Goal: Information Seeking & Learning: Find specific fact

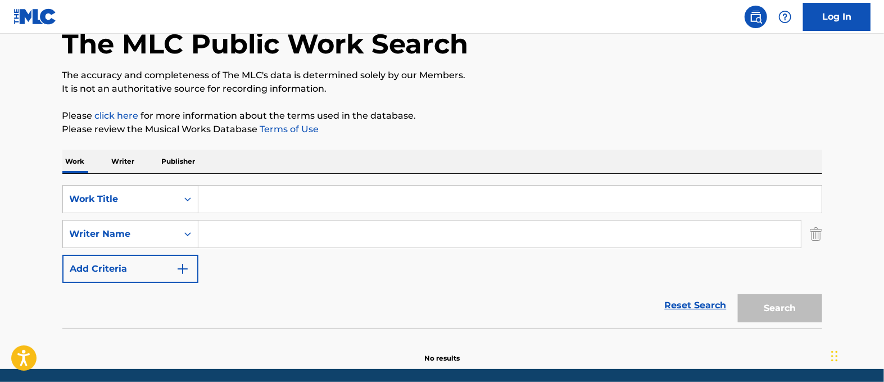
click at [245, 238] on input "Search Form" at bounding box center [499, 233] width 603 height 27
paste input "[PERSON_NAME]"
click at [315, 234] on input "[PERSON_NAME]" at bounding box center [499, 233] width 603 height 27
paste input "[PERSON_NAME]"
drag, startPoint x: 262, startPoint y: 234, endPoint x: 103, endPoint y: 234, distance: 159.1
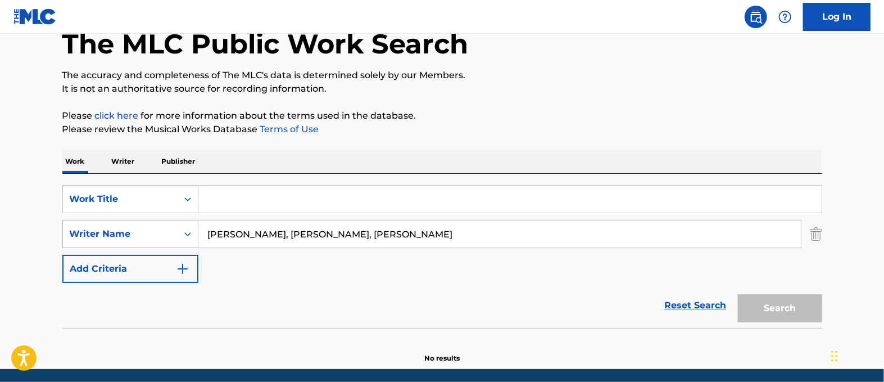
click at [105, 234] on div "SearchWithCriteria79ffec4a-39c0-4c86-8db2-60df5f742f64 Writer Name [PERSON_NAME…" at bounding box center [442, 234] width 760 height 28
drag, startPoint x: 288, startPoint y: 236, endPoint x: 441, endPoint y: 229, distance: 153.6
click at [419, 232] on input "[PERSON_NAME], [PERSON_NAME]" at bounding box center [499, 233] width 603 height 27
type input "[PERSON_NAME]"
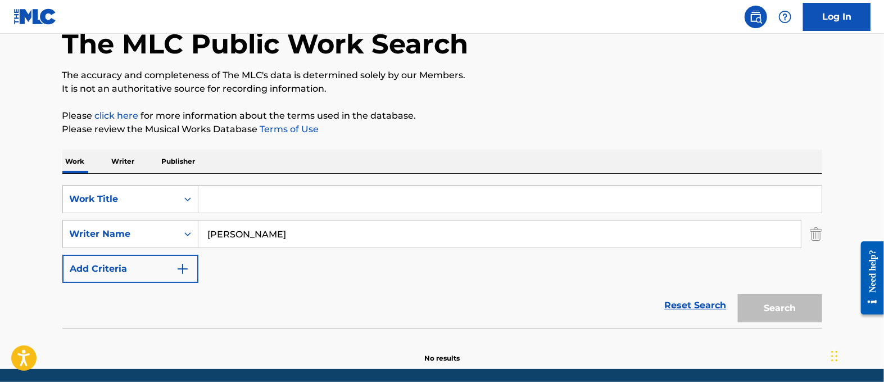
click at [426, 188] on input "Search Form" at bounding box center [510, 199] width 624 height 27
paste input "After Dark"
type input "After Dark"
drag, startPoint x: 751, startPoint y: 311, endPoint x: 696, endPoint y: 290, distance: 59.3
click at [751, 311] on button "Search" at bounding box center [780, 308] width 84 height 28
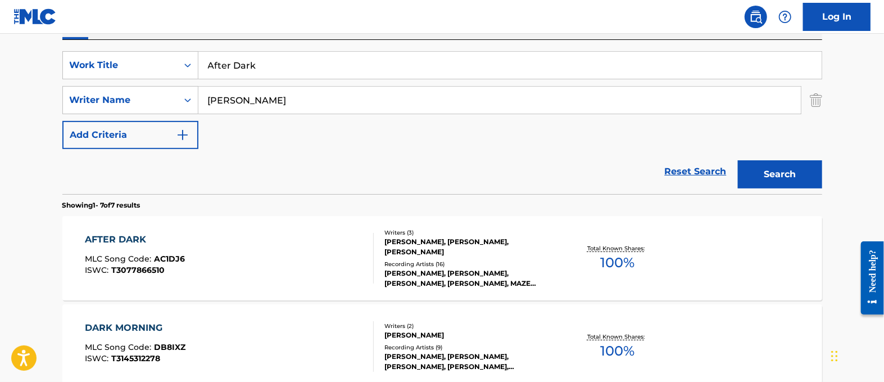
scroll to position [197, 0]
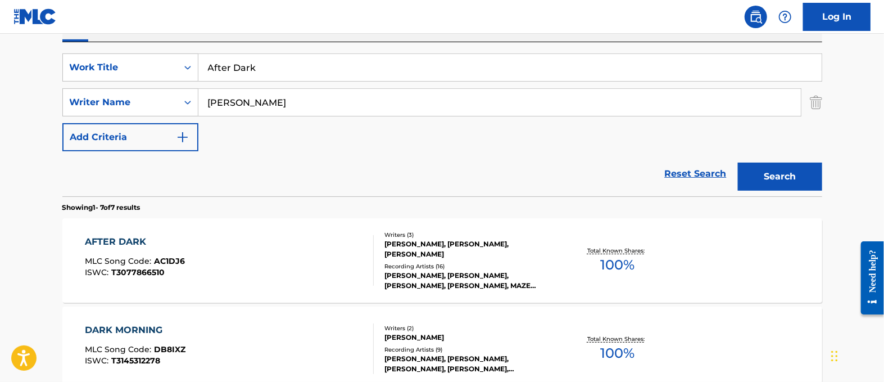
click at [144, 243] on div "AFTER DARK" at bounding box center [135, 241] width 100 height 13
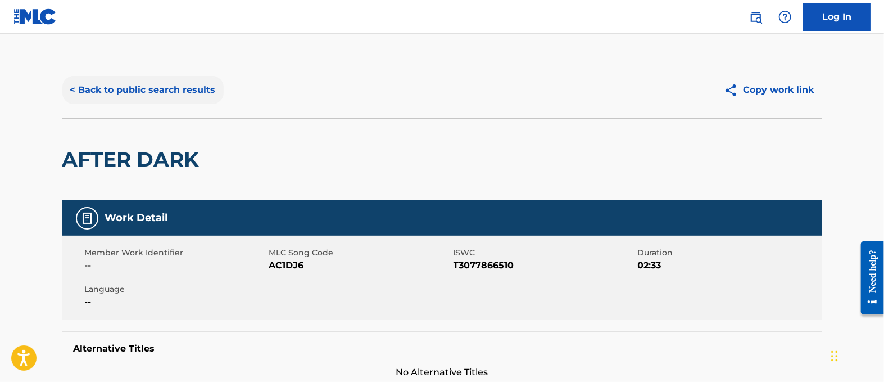
click at [146, 92] on button "< Back to public search results" at bounding box center [142, 90] width 161 height 28
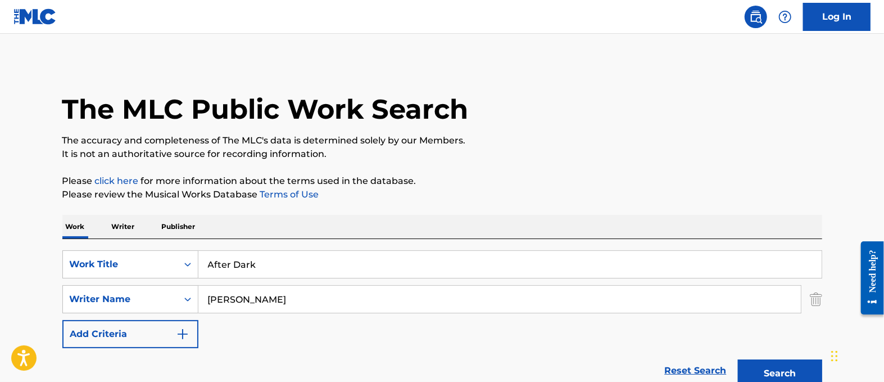
scroll to position [197, 0]
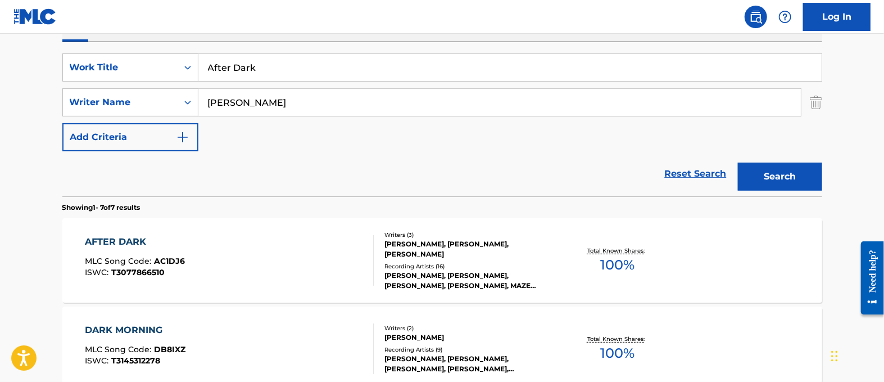
click at [218, 64] on input "After Dark" at bounding box center [510, 67] width 624 height 27
paste input "Construction"
type input "Construction"
click at [788, 175] on button "Search" at bounding box center [780, 176] width 84 height 28
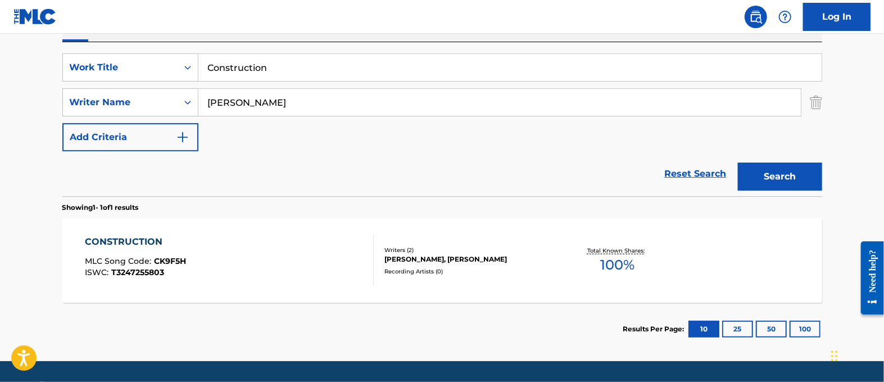
click at [135, 246] on div "CONSTRUCTION" at bounding box center [135, 241] width 101 height 13
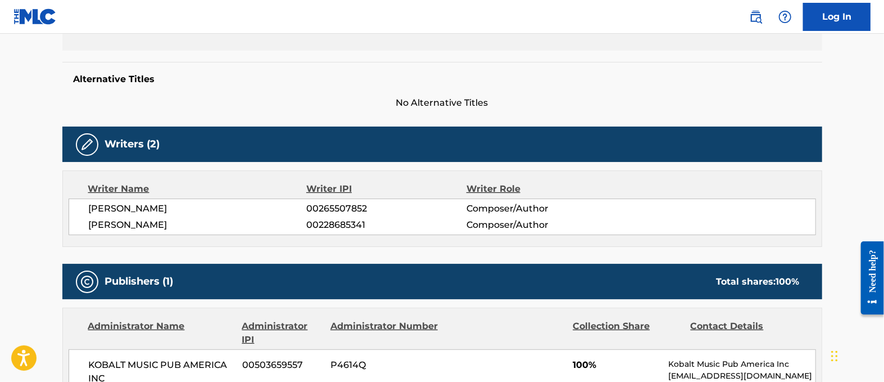
scroll to position [281, 0]
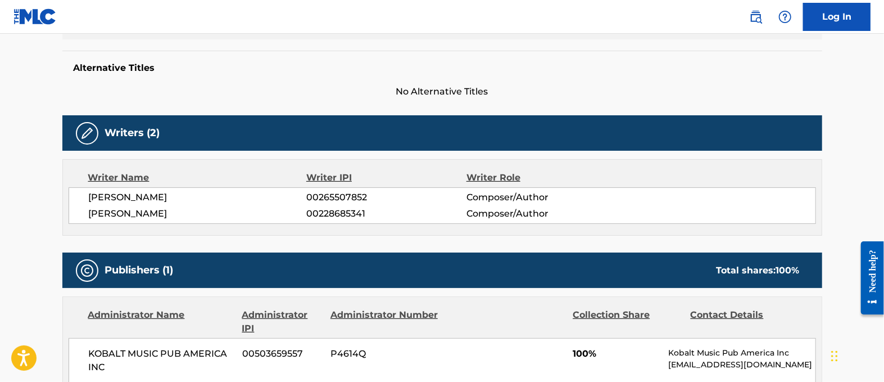
click at [39, 255] on main "< Back to public search results Copy work link CONSTRUCTION Work Detail Member …" at bounding box center [442, 157] width 884 height 808
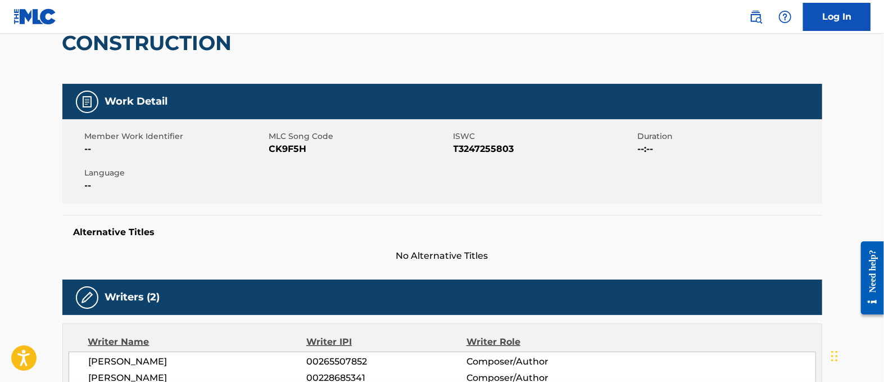
scroll to position [0, 0]
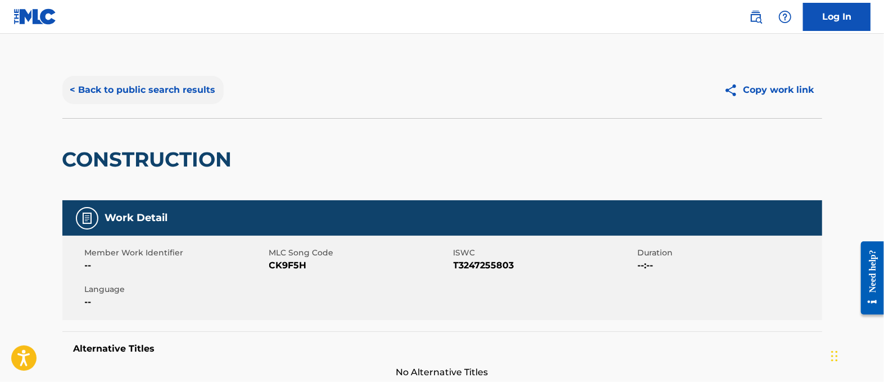
click at [155, 85] on button "< Back to public search results" at bounding box center [142, 90] width 161 height 28
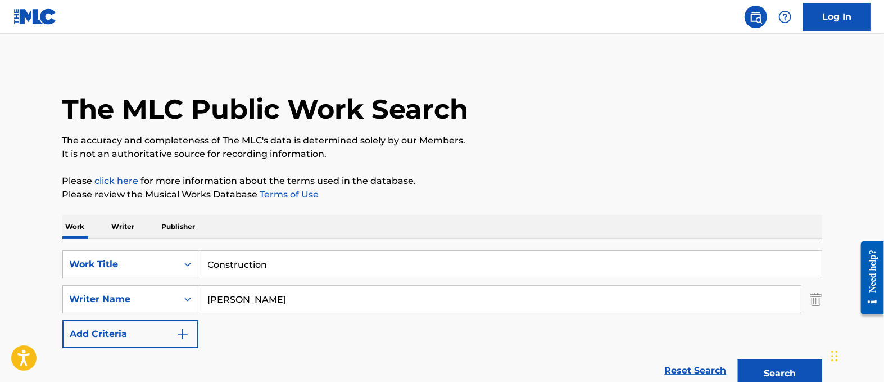
scroll to position [165, 0]
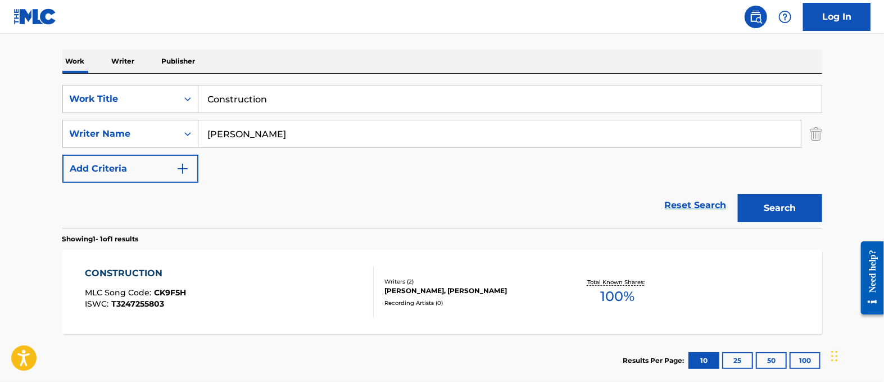
click at [236, 91] on input "Construction" at bounding box center [510, 98] width 624 height 27
paste input "Daw"
type input "[PERSON_NAME]"
click at [781, 210] on button "Search" at bounding box center [780, 208] width 84 height 28
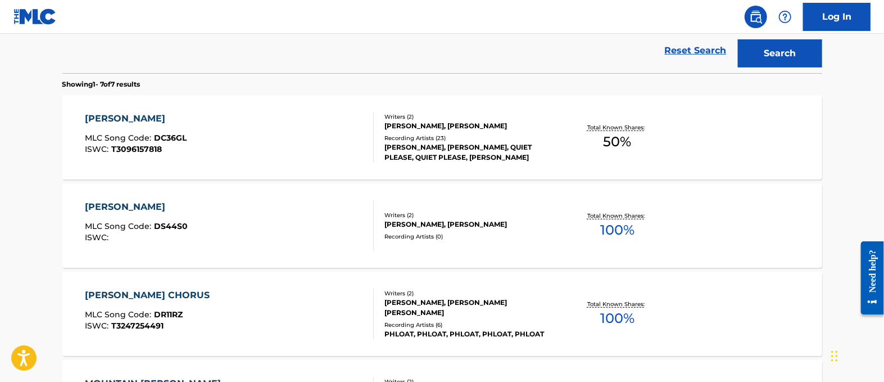
scroll to position [306, 0]
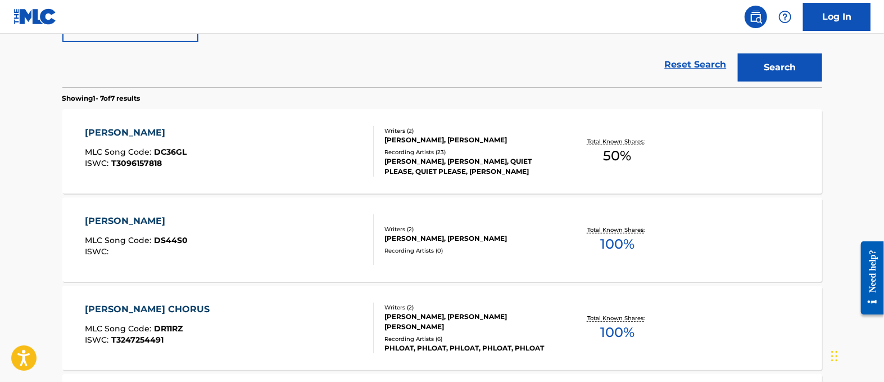
click at [103, 134] on div "[PERSON_NAME]" at bounding box center [136, 132] width 102 height 13
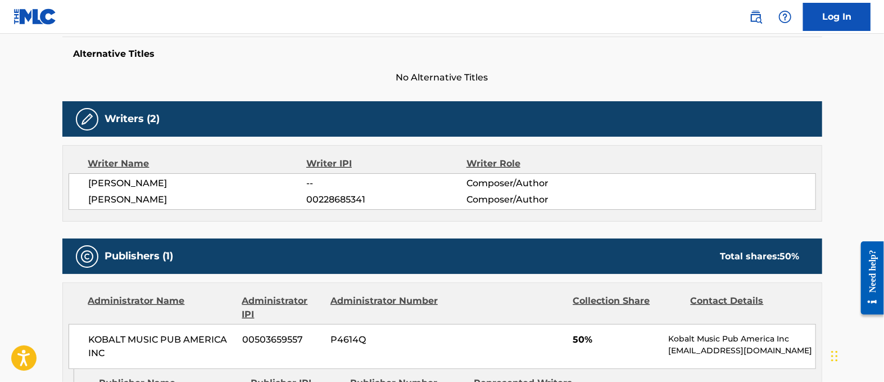
scroll to position [281, 0]
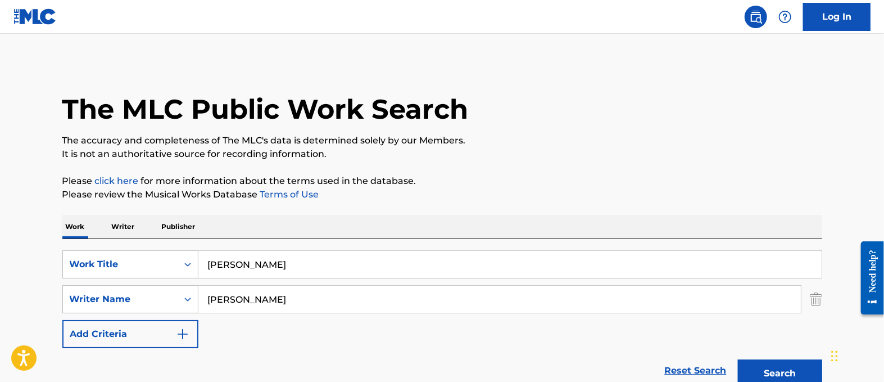
click at [243, 258] on input "[PERSON_NAME]" at bounding box center [510, 264] width 624 height 27
paste input "Ecstatic Cool"
type input "Ecstatic Cool"
click at [752, 367] on button "Search" at bounding box center [780, 373] width 84 height 28
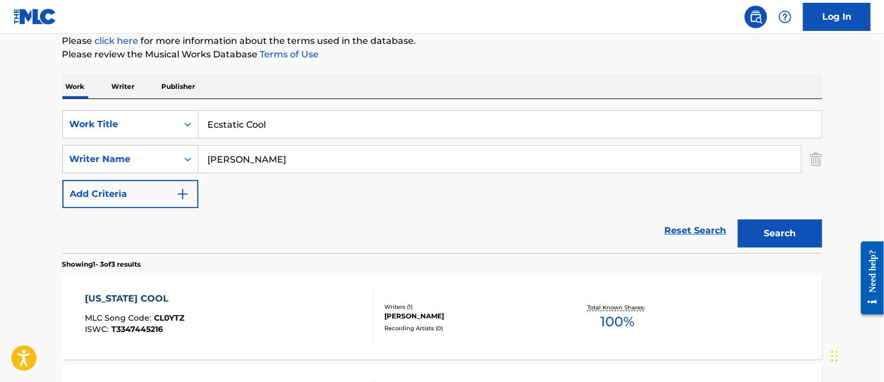
click at [165, 297] on div "[US_STATE] COOL" at bounding box center [135, 298] width 100 height 13
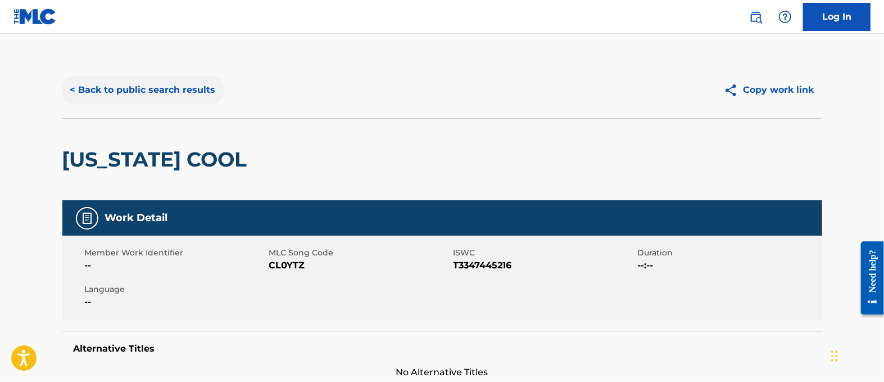
click at [171, 91] on button "< Back to public search results" at bounding box center [142, 90] width 161 height 28
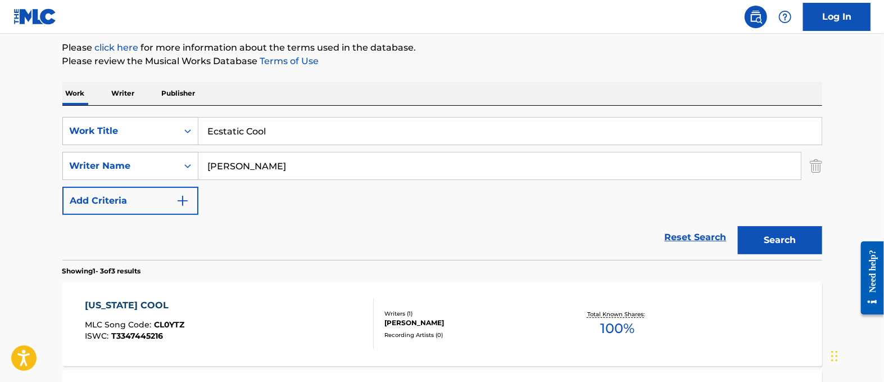
scroll to position [125, 0]
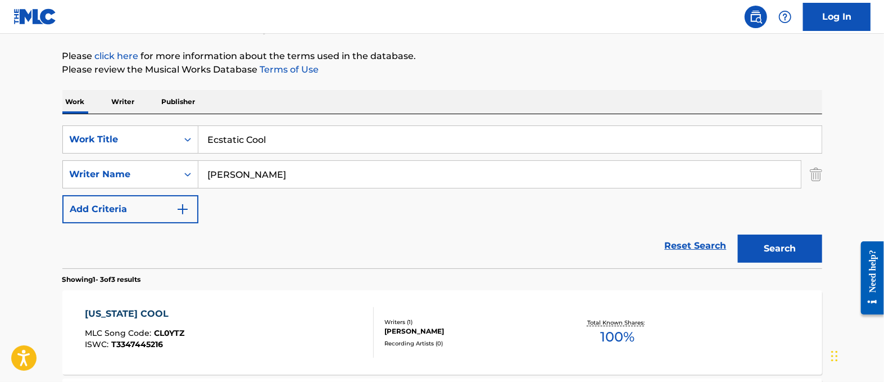
click at [259, 143] on input "Ecstatic Cool" at bounding box center [510, 139] width 624 height 27
click at [405, 133] on input "Ecstatic Cool" at bounding box center [510, 139] width 624 height 27
paste input "Fernandas Theme"
type input "Fernandas Theme"
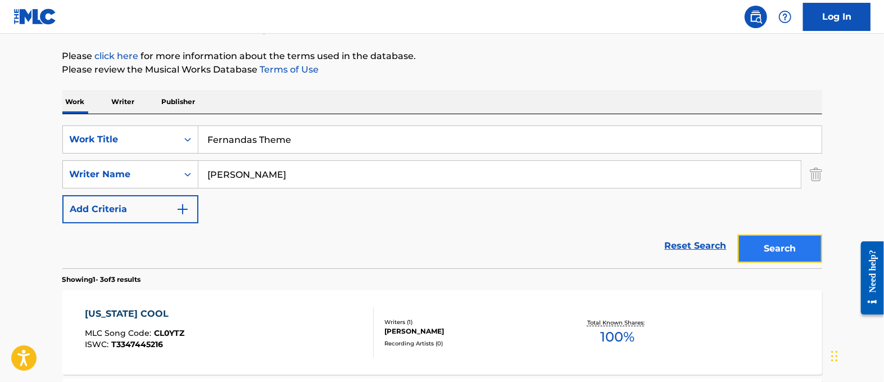
click at [793, 255] on button "Search" at bounding box center [780, 248] width 84 height 28
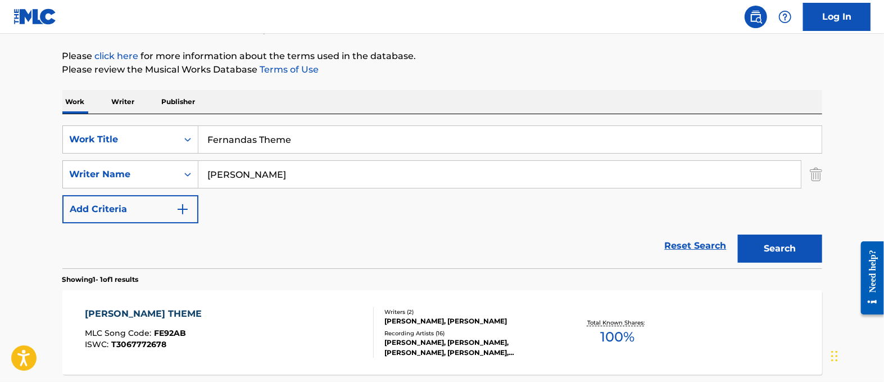
scroll to position [229, 0]
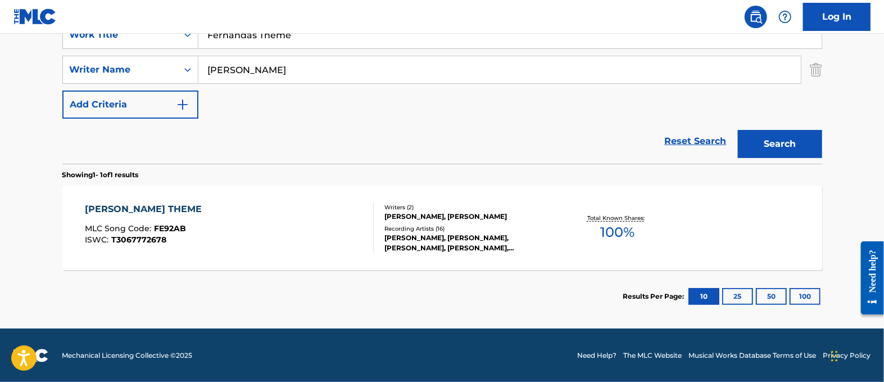
click at [154, 209] on div "[PERSON_NAME] THEME" at bounding box center [146, 208] width 123 height 13
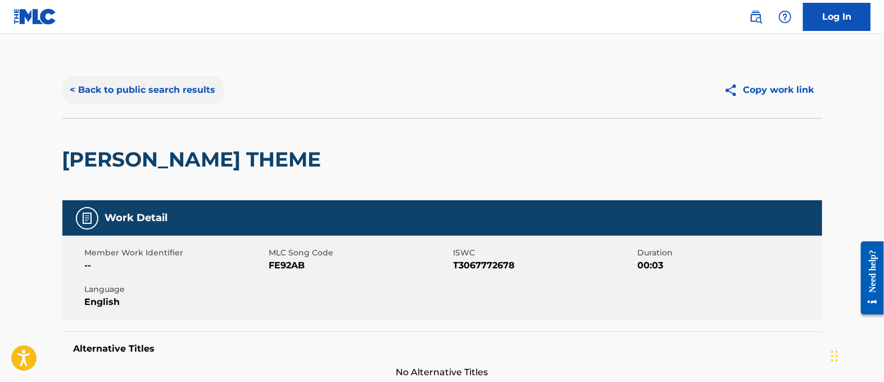
click at [127, 89] on button "< Back to public search results" at bounding box center [142, 90] width 161 height 28
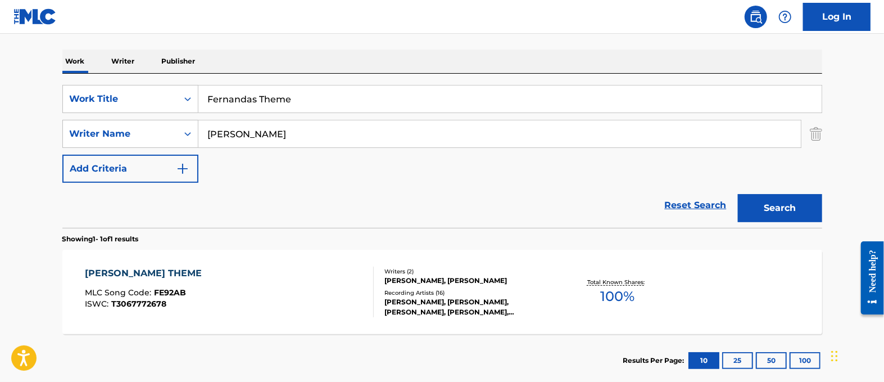
click at [254, 100] on input "Fernandas Theme" at bounding box center [510, 98] width 624 height 27
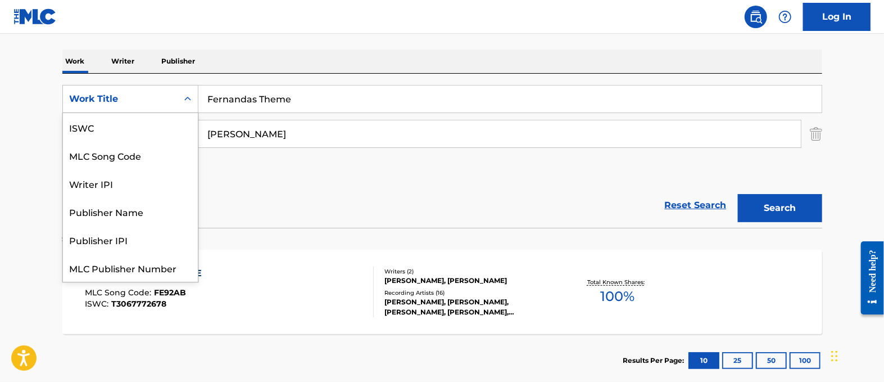
click at [148, 102] on div "Work Title" at bounding box center [120, 98] width 101 height 13
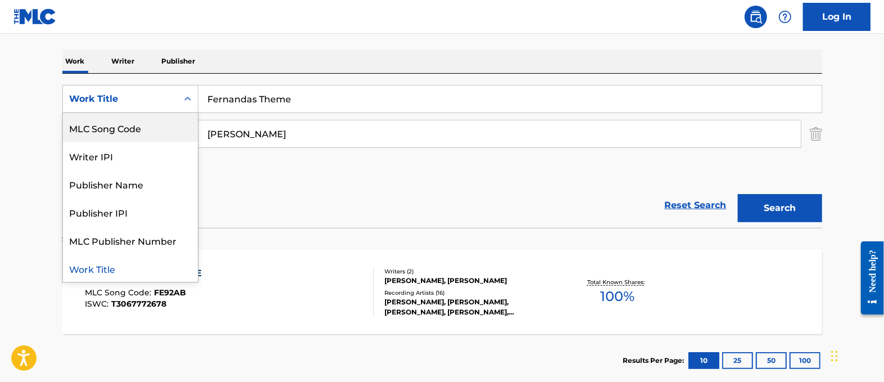
drag, startPoint x: 157, startPoint y: 122, endPoint x: 255, endPoint y: 113, distance: 98.2
click at [157, 122] on div "MLC Song Code" at bounding box center [130, 128] width 135 height 28
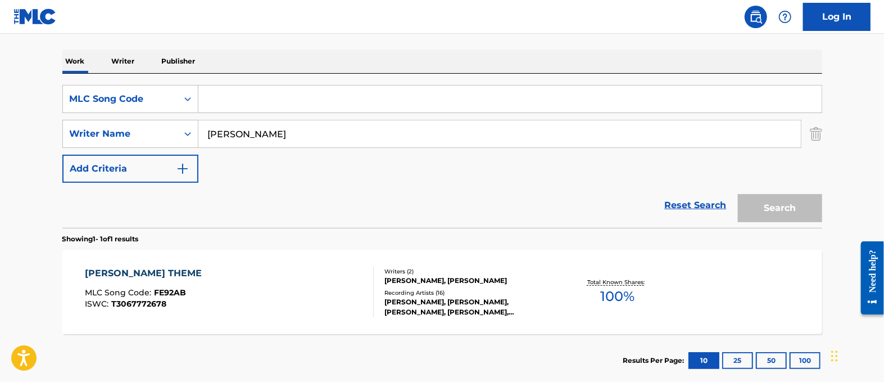
click at [268, 107] on input "Search Form" at bounding box center [510, 98] width 624 height 27
paste input "EA2K3M"
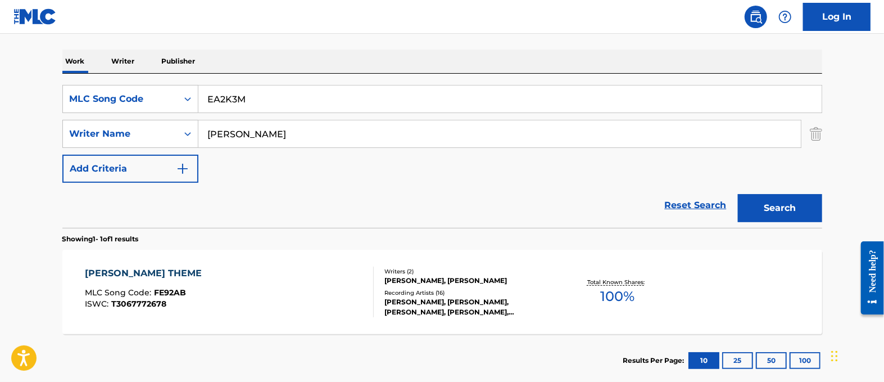
type input "EA2K3M"
click at [326, 139] on input "[PERSON_NAME]" at bounding box center [499, 133] width 603 height 27
type input "[PERSON_NAME]"
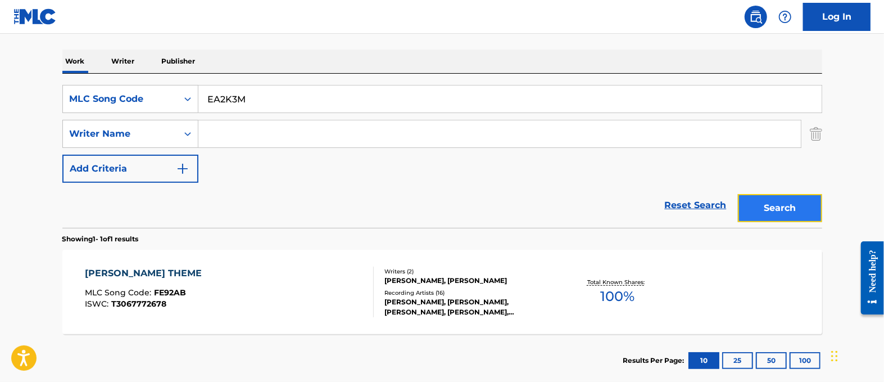
click at [784, 197] on button "Search" at bounding box center [780, 208] width 84 height 28
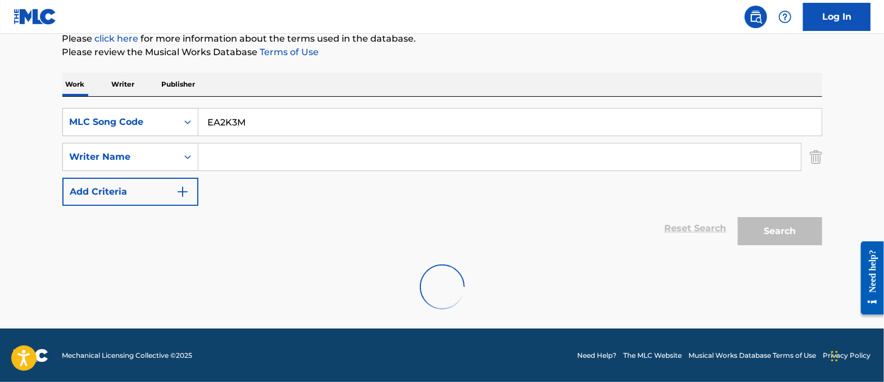
scroll to position [165, 0]
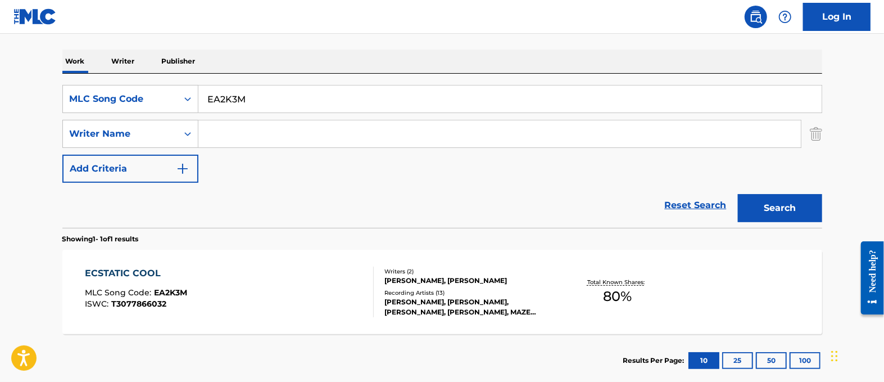
click at [166, 273] on div "ECSTATIC COOL" at bounding box center [136, 273] width 102 height 13
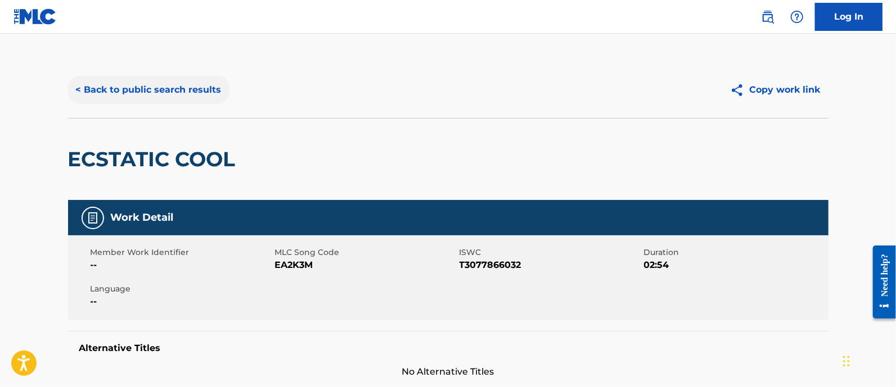
click at [161, 91] on button "< Back to public search results" at bounding box center [148, 90] width 161 height 28
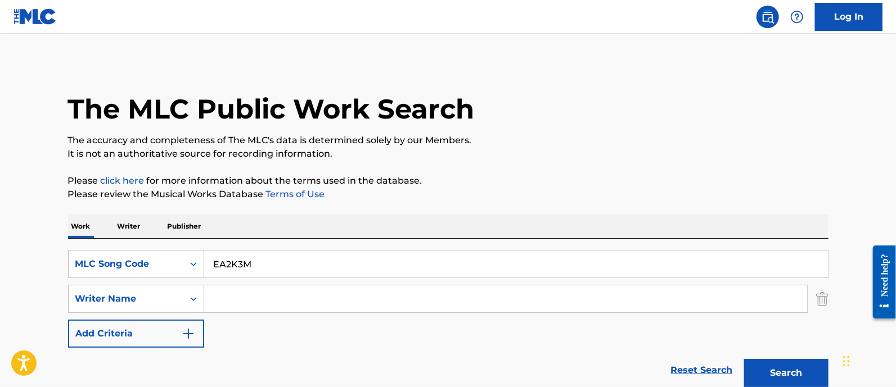
scroll to position [160, 0]
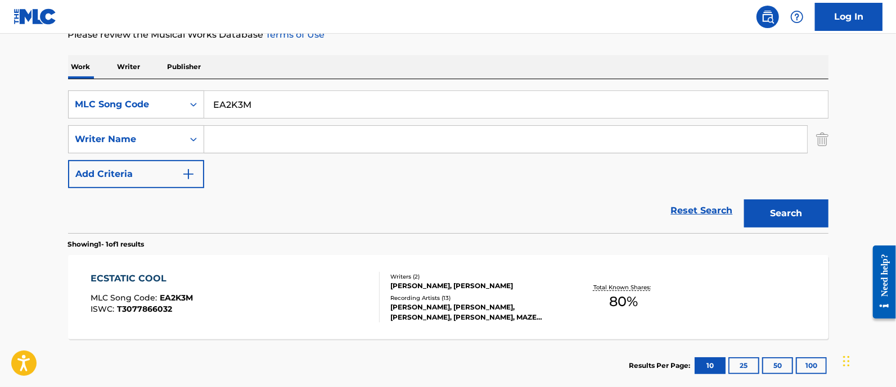
click at [240, 104] on input "EA2K3M" at bounding box center [516, 104] width 624 height 27
paste input "GE7493"
type input "GE7493"
click at [805, 211] on button "Search" at bounding box center [786, 214] width 84 height 28
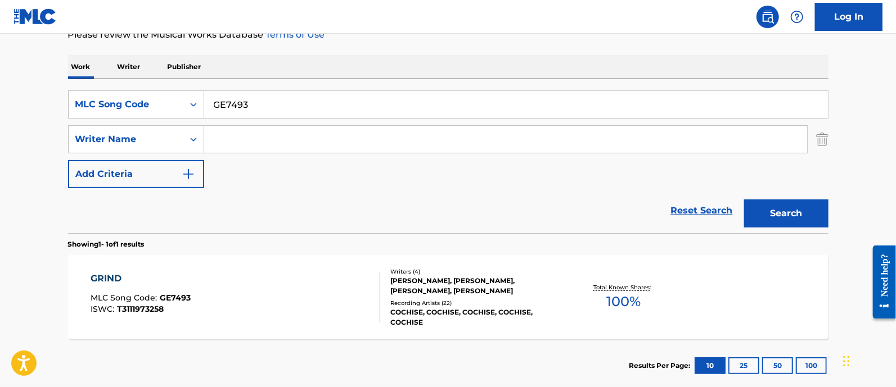
click at [93, 278] on div "GRIND" at bounding box center [141, 278] width 100 height 13
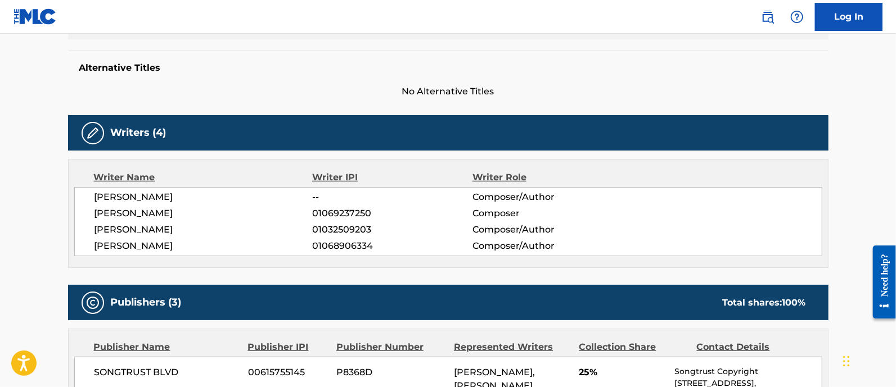
scroll to position [422, 0]
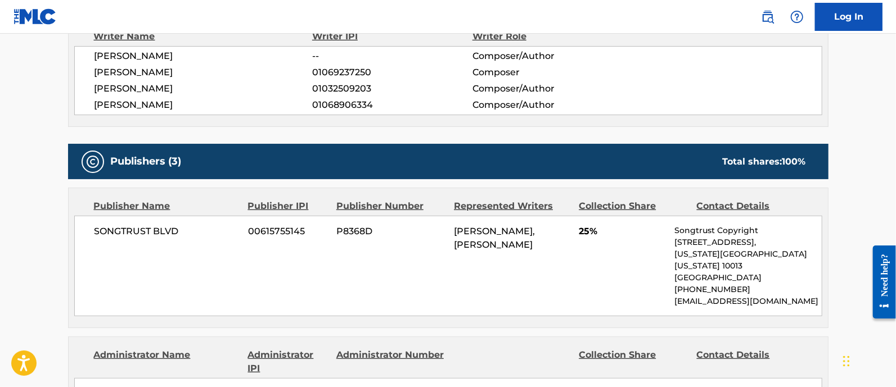
click at [337, 248] on div "SONGTRUST BLVD 00615755145 P8368D [PERSON_NAME], [PERSON_NAME] 25% Songtrust Co…" at bounding box center [448, 266] width 748 height 101
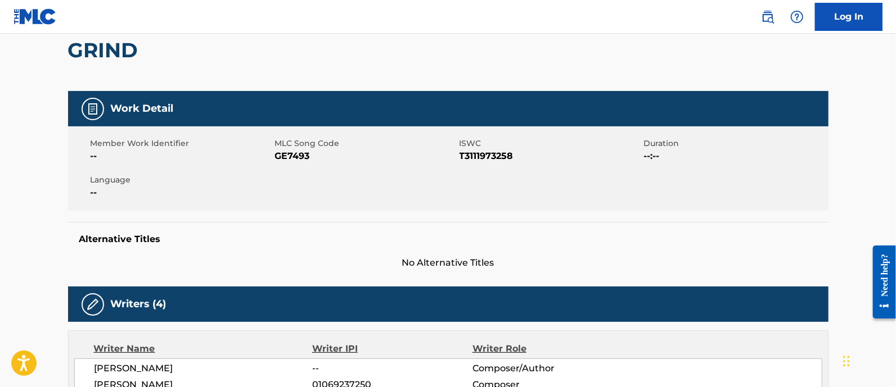
scroll to position [0, 0]
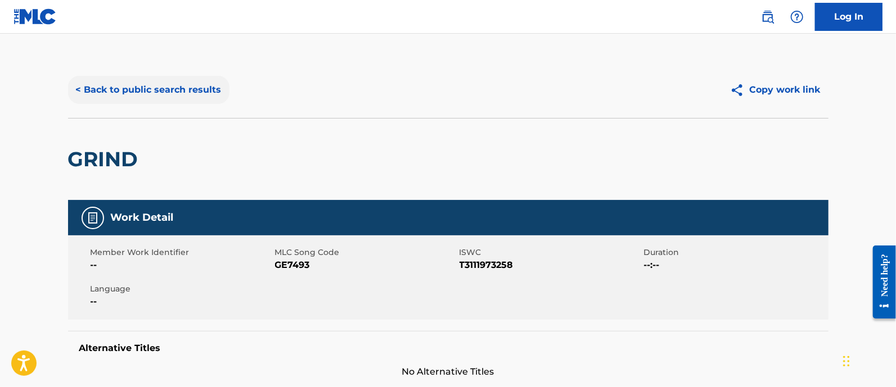
click at [153, 89] on button "< Back to public search results" at bounding box center [148, 90] width 161 height 28
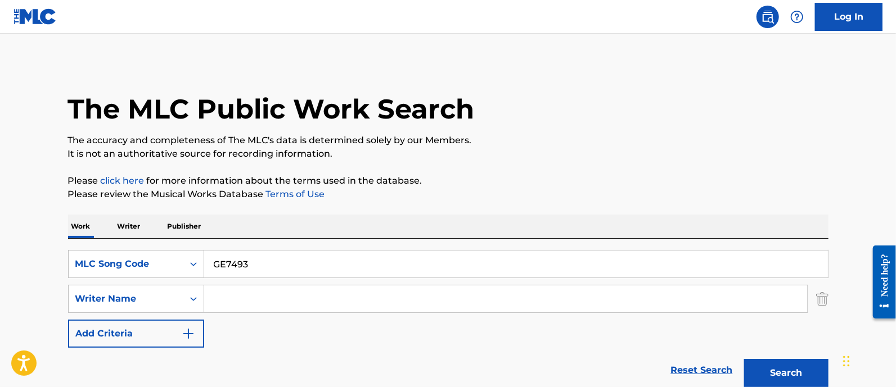
scroll to position [160, 0]
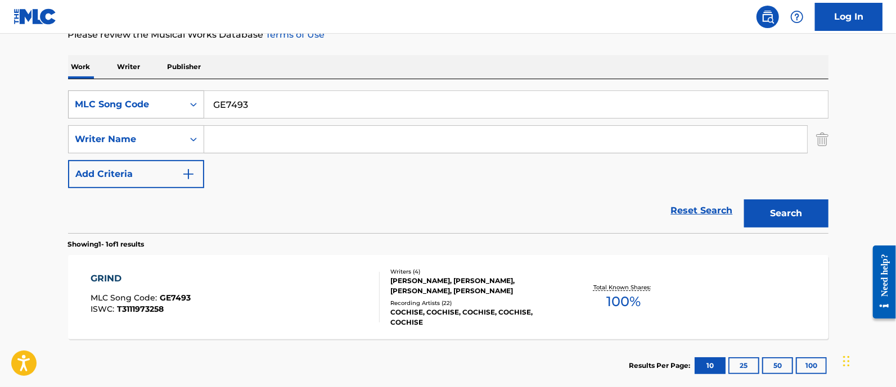
click at [184, 107] on div "Search Form" at bounding box center [193, 104] width 20 height 20
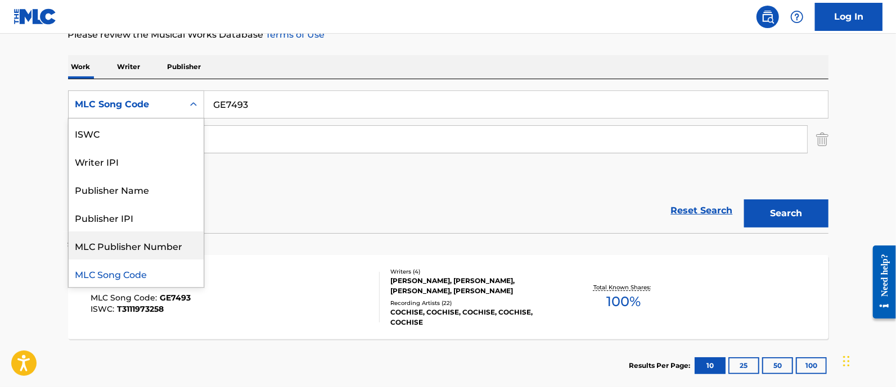
scroll to position [0, 0]
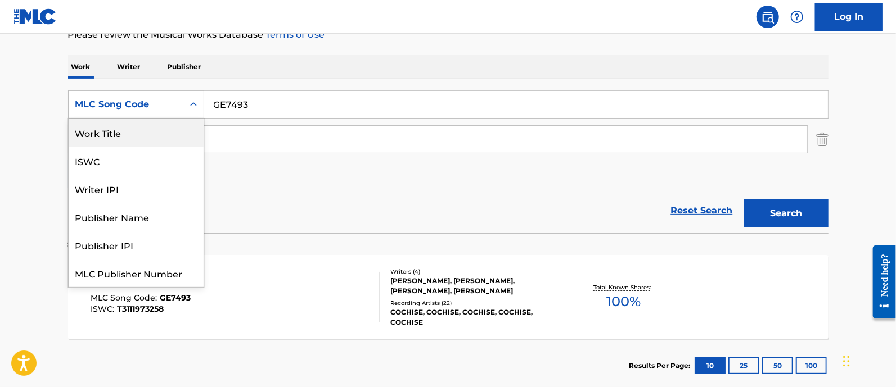
click at [129, 133] on div "Work Title" at bounding box center [136, 133] width 135 height 28
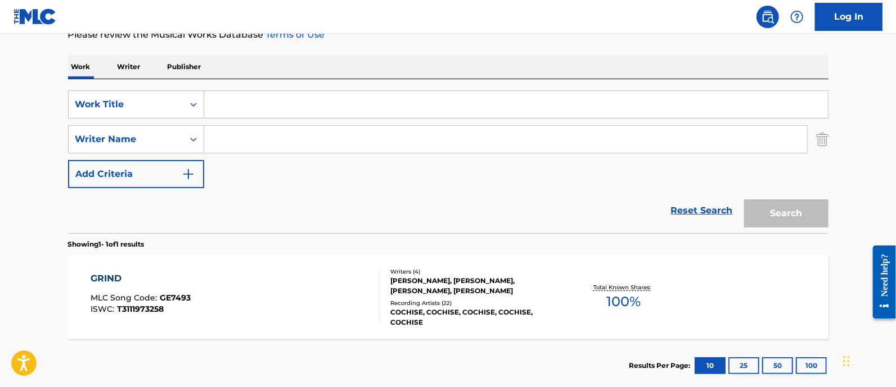
click at [310, 111] on input "Search Form" at bounding box center [516, 104] width 624 height 27
paste input "Grind"
type input "Grind"
click at [290, 137] on input "Search Form" at bounding box center [505, 139] width 603 height 27
paste input "Gachie"
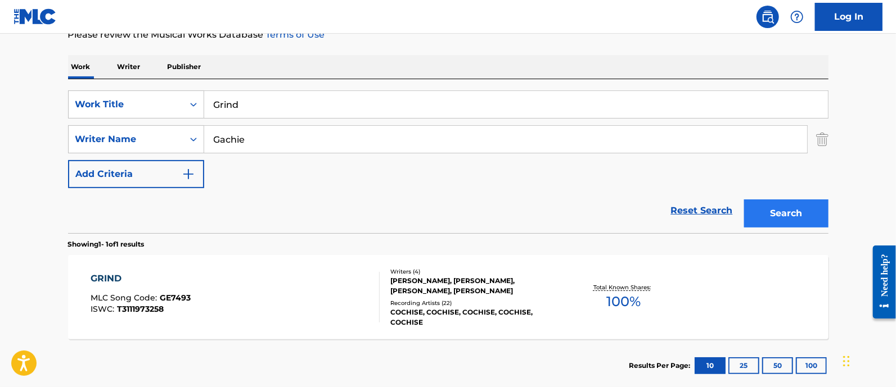
type input "Gachie"
click at [780, 209] on button "Search" at bounding box center [786, 214] width 84 height 28
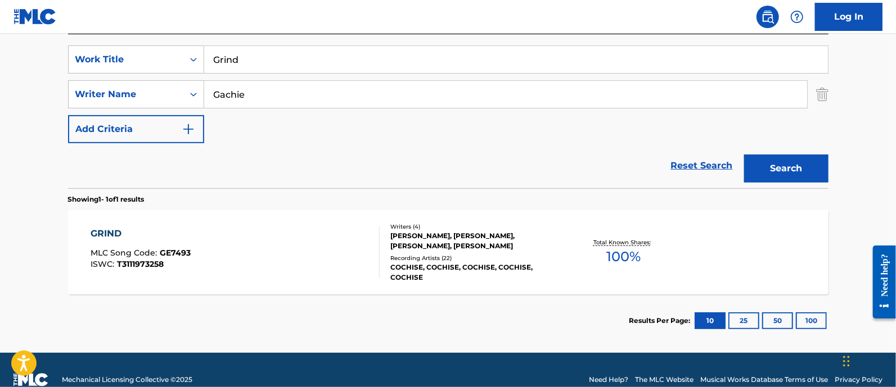
scroll to position [224, 0]
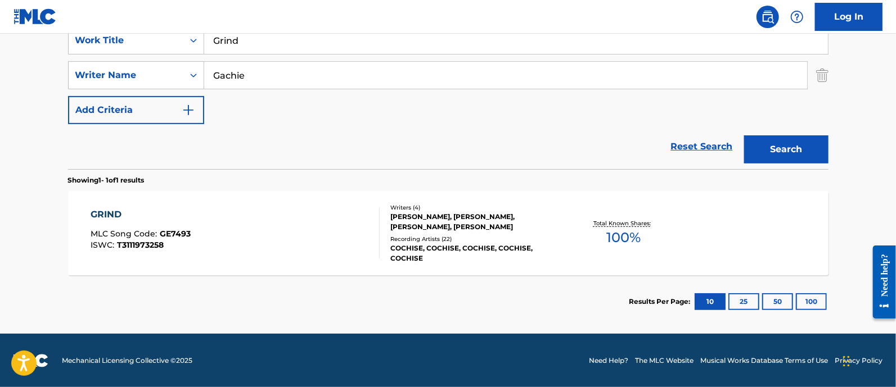
click at [114, 216] on div "GRIND" at bounding box center [141, 214] width 100 height 13
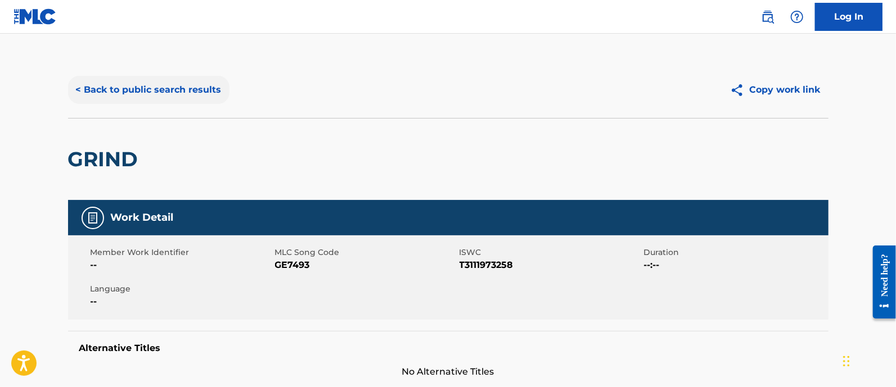
click at [147, 94] on button "< Back to public search results" at bounding box center [148, 90] width 161 height 28
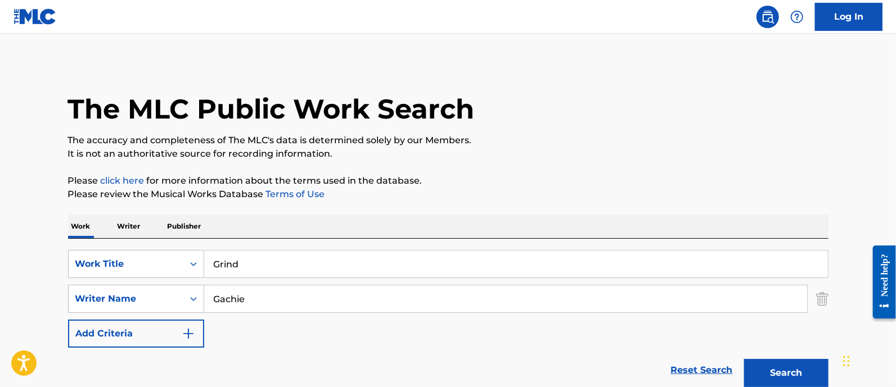
scroll to position [160, 0]
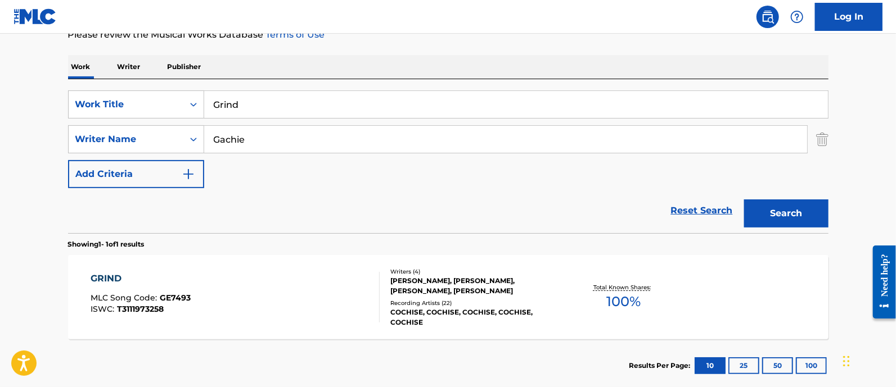
click at [261, 97] on input "Grind" at bounding box center [516, 104] width 624 height 27
paste input "SH9AZN"
type input "SH9AZN"
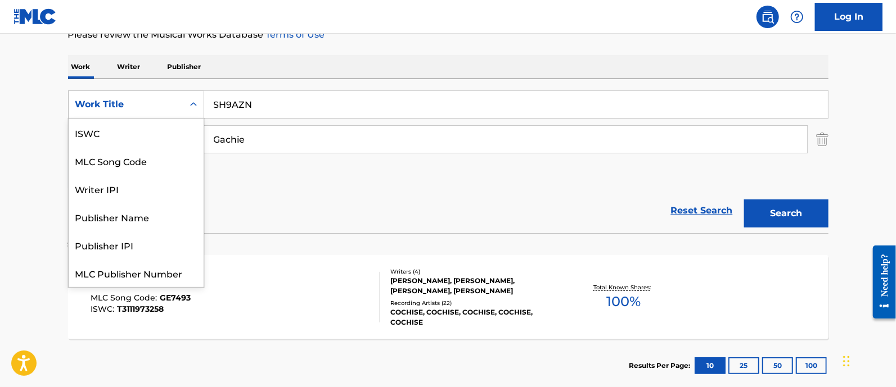
drag, startPoint x: 143, startPoint y: 100, endPoint x: 153, endPoint y: 101, distance: 9.6
click at [145, 100] on div "Work Title" at bounding box center [125, 104] width 101 height 13
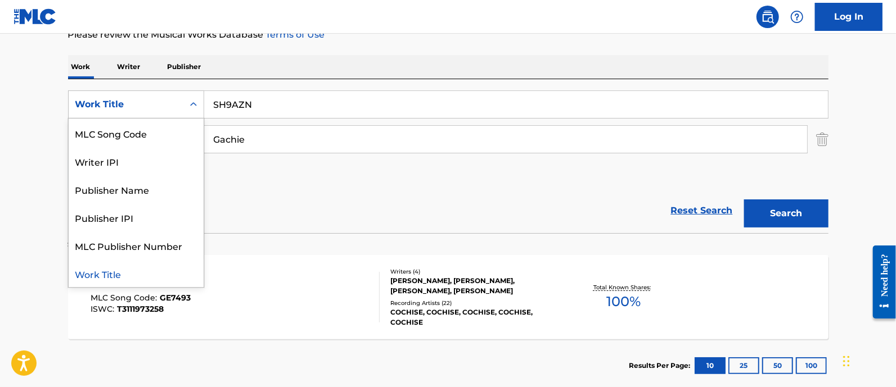
click at [152, 119] on div "MLC Song Code" at bounding box center [136, 133] width 135 height 28
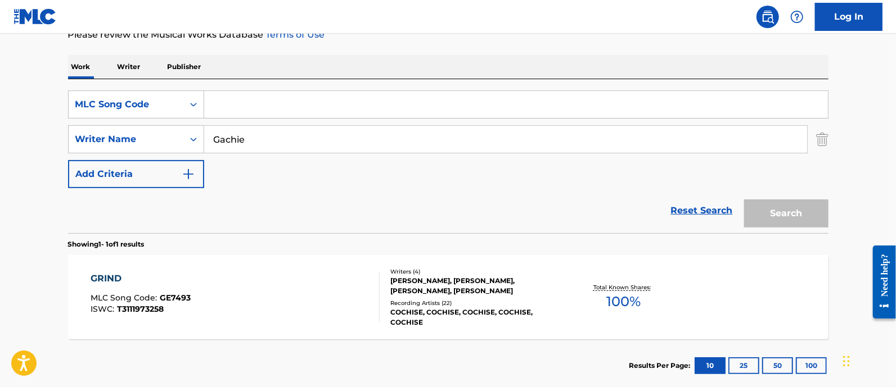
click at [358, 109] on input "Search Form" at bounding box center [516, 104] width 624 height 27
paste input "SH9AZN"
type input "SH9AZN"
click at [338, 128] on input "Gachie" at bounding box center [505, 139] width 603 height 27
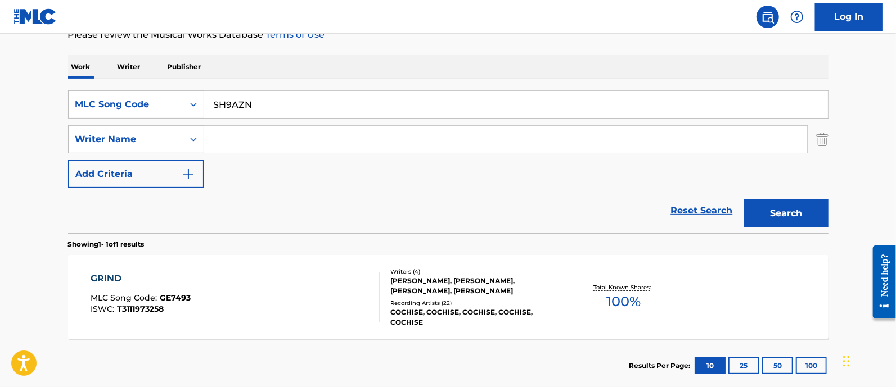
click at [744, 200] on button "Search" at bounding box center [786, 214] width 84 height 28
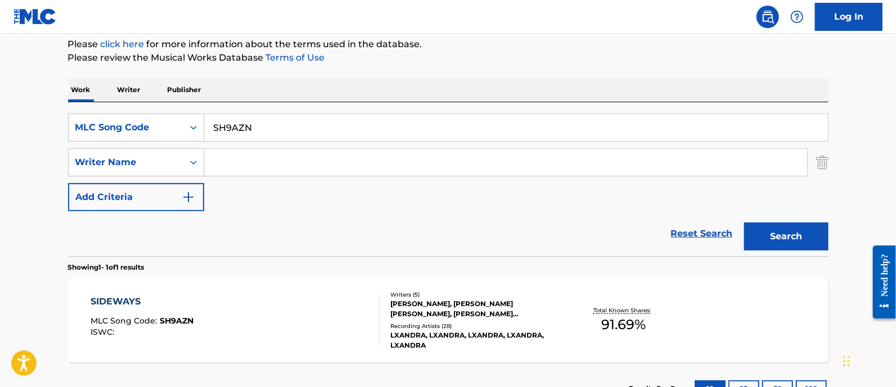
scroll to position [160, 0]
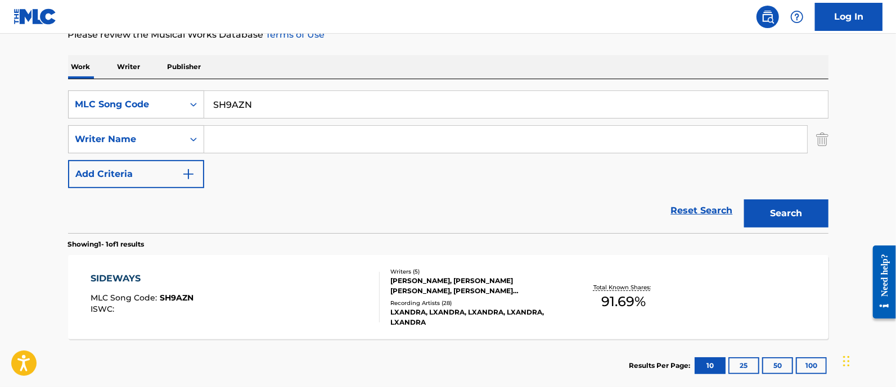
click at [132, 280] on div "SIDEWAYS" at bounding box center [142, 278] width 103 height 13
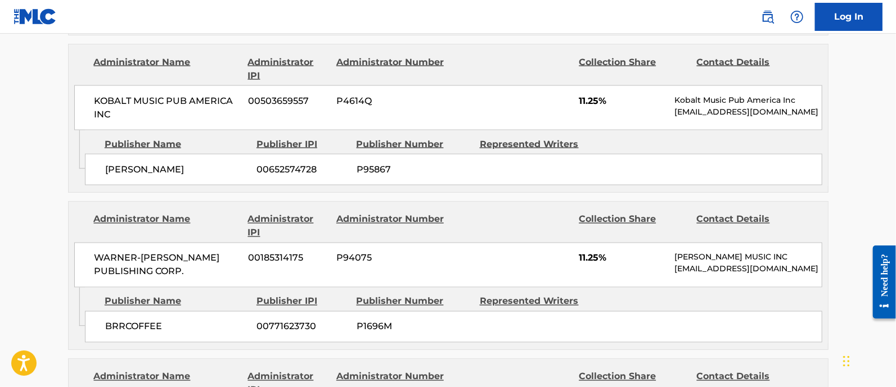
scroll to position [1124, 0]
